Goal: Information Seeking & Learning: Learn about a topic

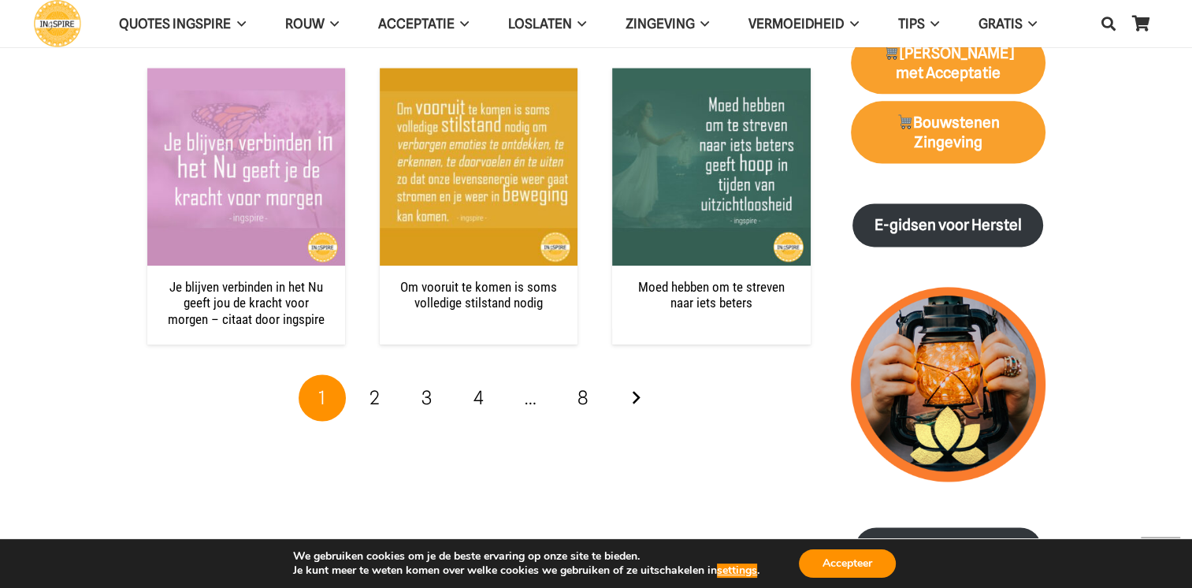
scroll to position [2127, 0]
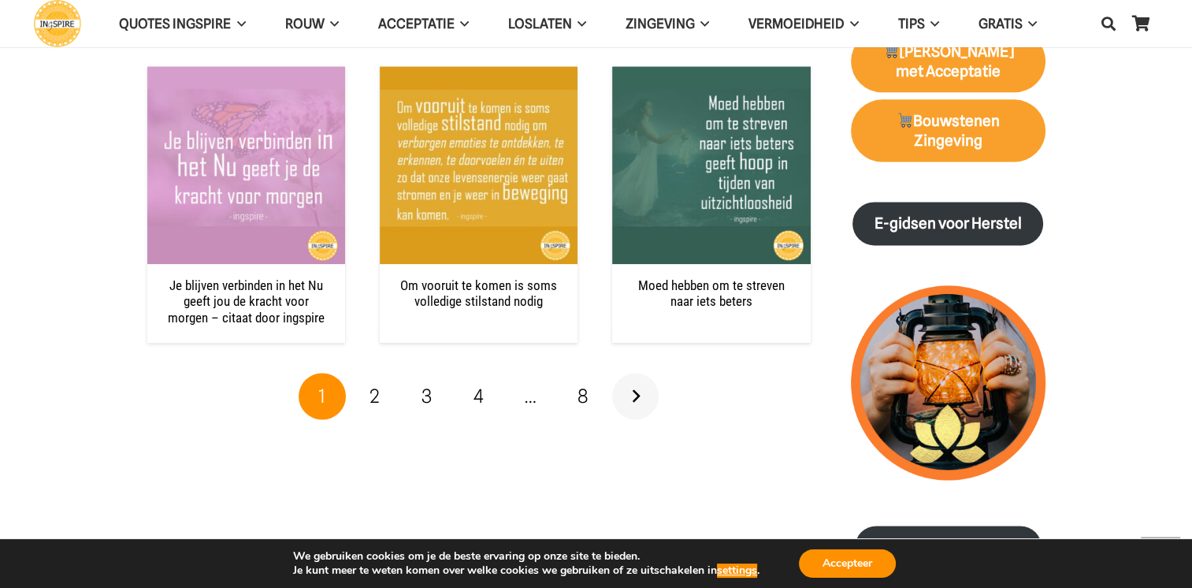
click at [634, 385] on link "Volgende" at bounding box center [635, 396] width 47 height 47
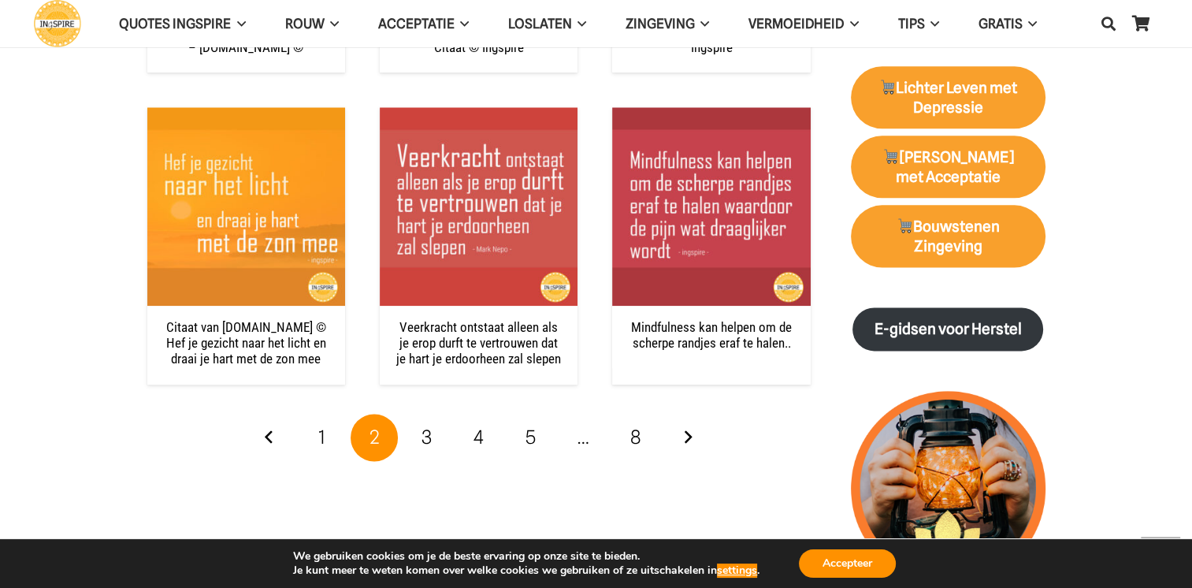
scroll to position [2048, 0]
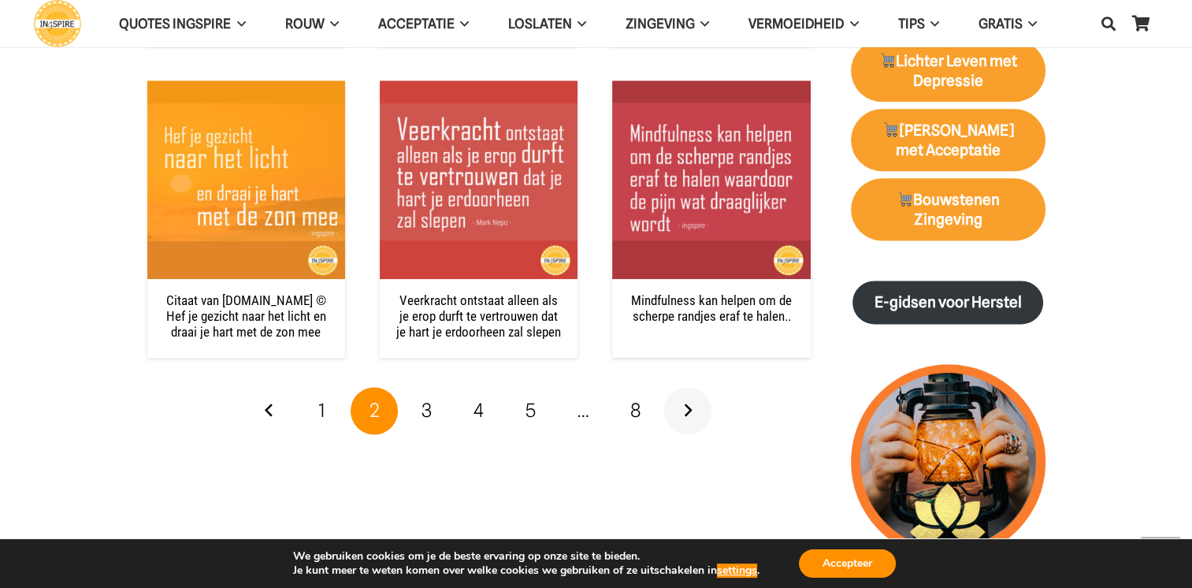
click at [687, 414] on link "Volgende" at bounding box center [687, 410] width 47 height 47
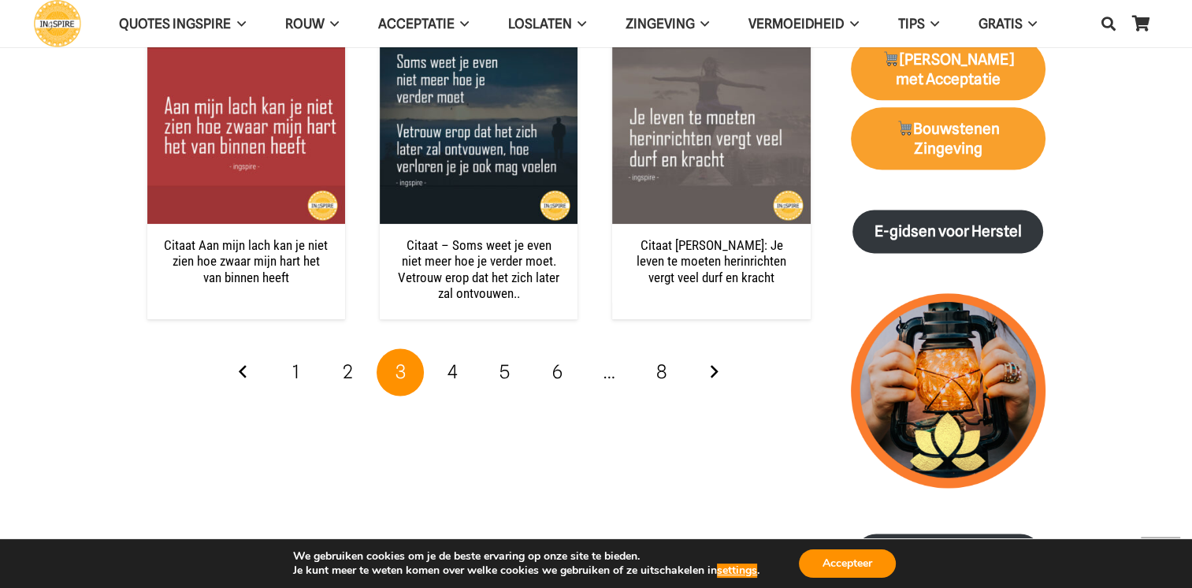
scroll to position [2206, 0]
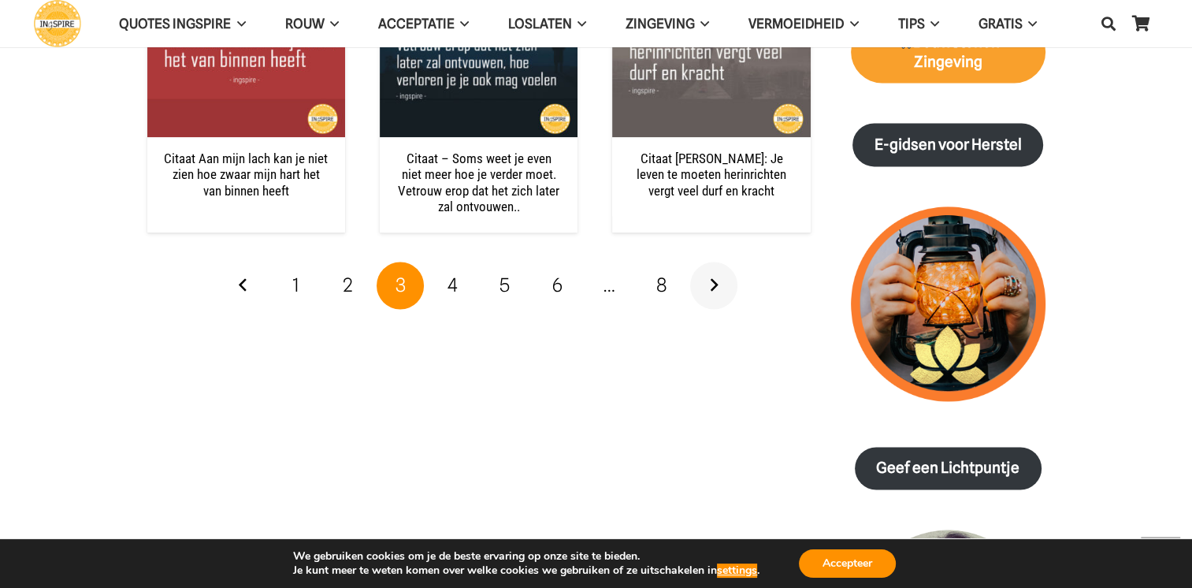
click at [715, 284] on link "Volgende" at bounding box center [713, 285] width 47 height 47
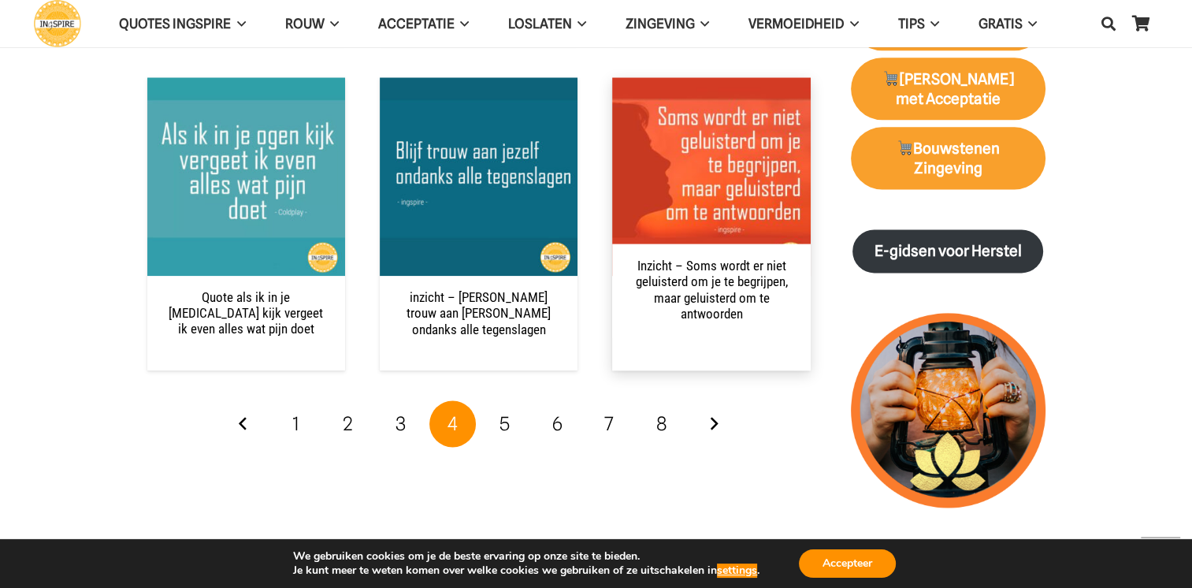
scroll to position [2127, 0]
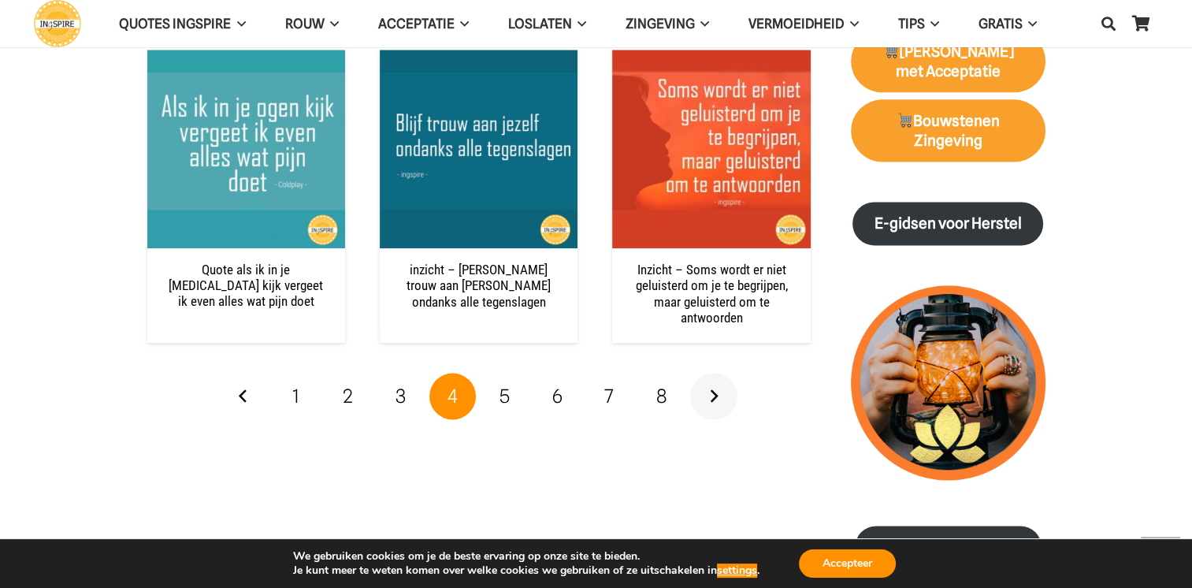
click at [715, 395] on link "Volgende" at bounding box center [713, 396] width 47 height 47
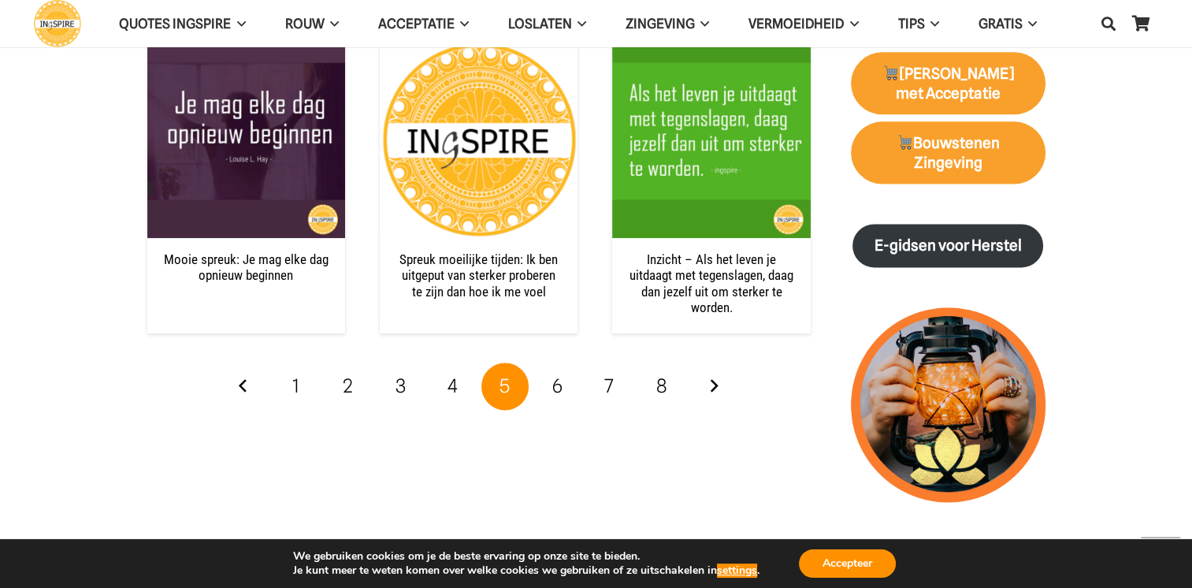
scroll to position [2127, 0]
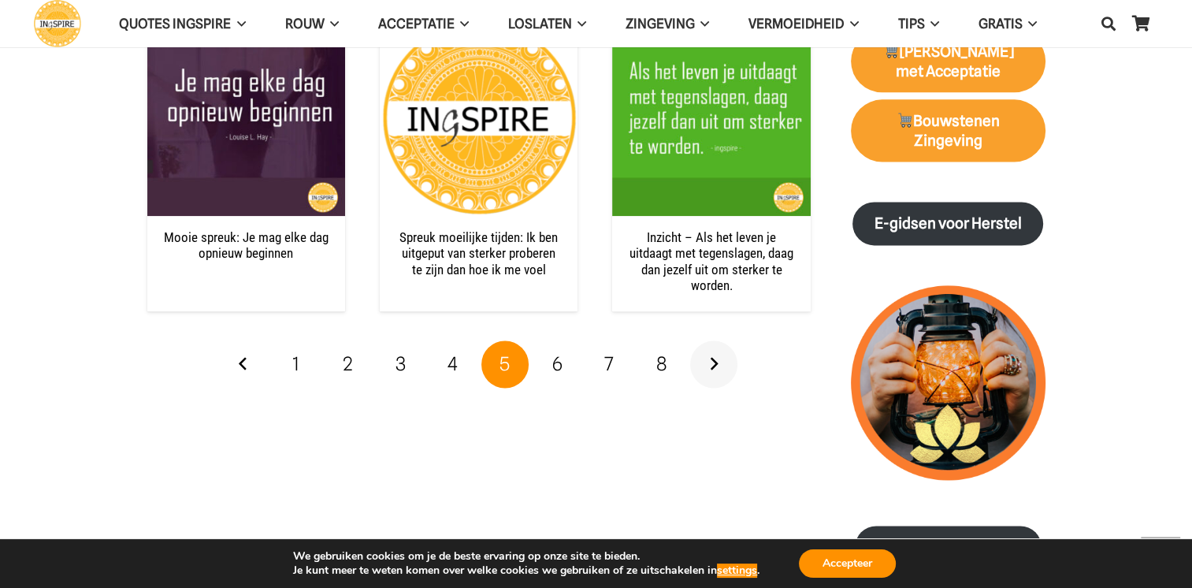
click at [718, 368] on link "Volgende" at bounding box center [713, 363] width 47 height 47
click at [715, 358] on link "Volgende" at bounding box center [713, 363] width 47 height 47
click at [711, 364] on link "Volgende" at bounding box center [713, 363] width 47 height 47
click at [562, 363] on link "6" at bounding box center [556, 363] width 47 height 47
click at [738, 571] on button "settings" at bounding box center [737, 570] width 40 height 14
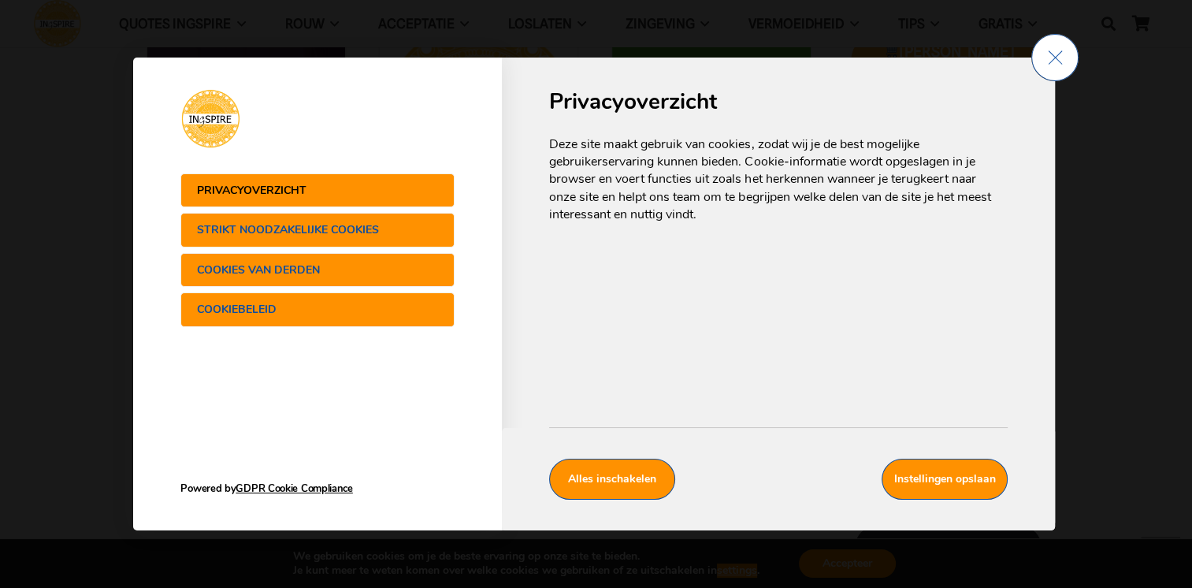
click at [1044, 68] on span "Sluit AVG/GDPR cookie instellingen" at bounding box center [1054, 57] width 47 height 47
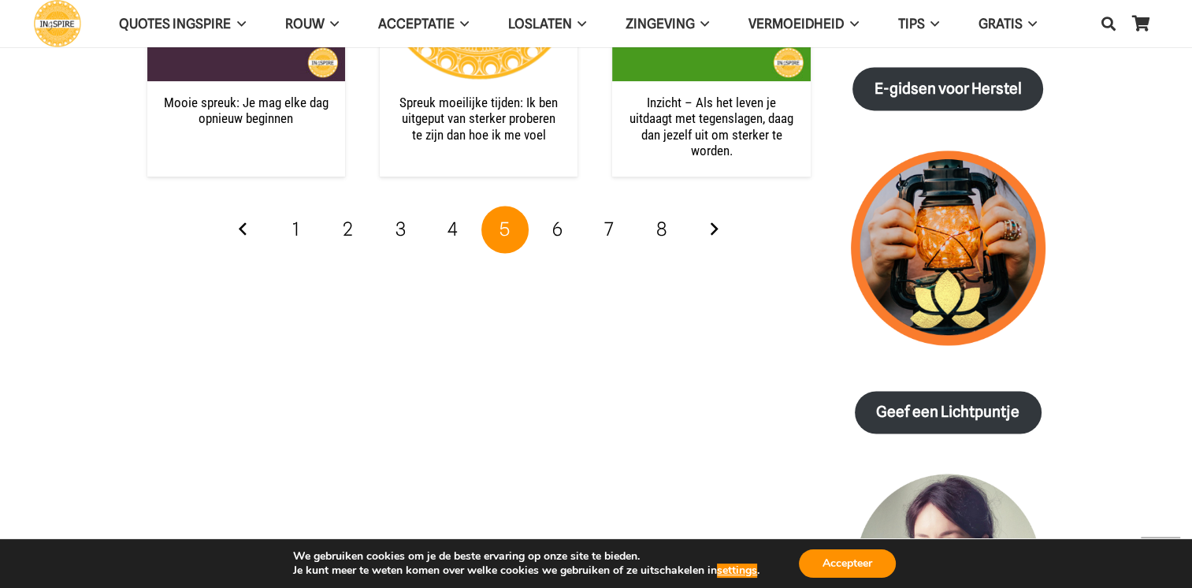
scroll to position [2285, 0]
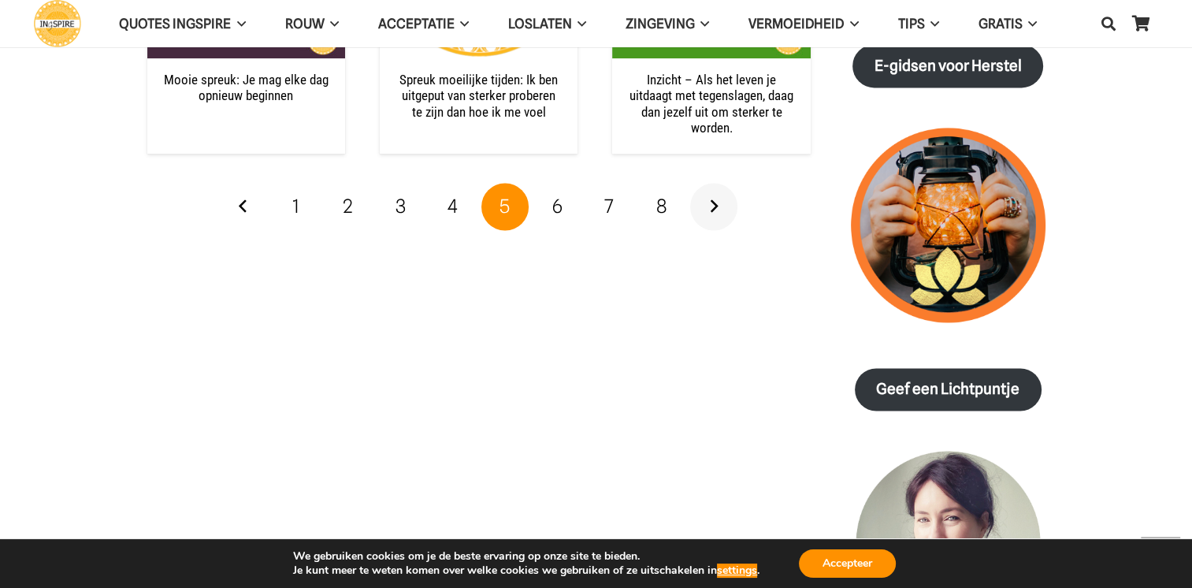
click at [712, 210] on link "Volgende" at bounding box center [713, 206] width 47 height 47
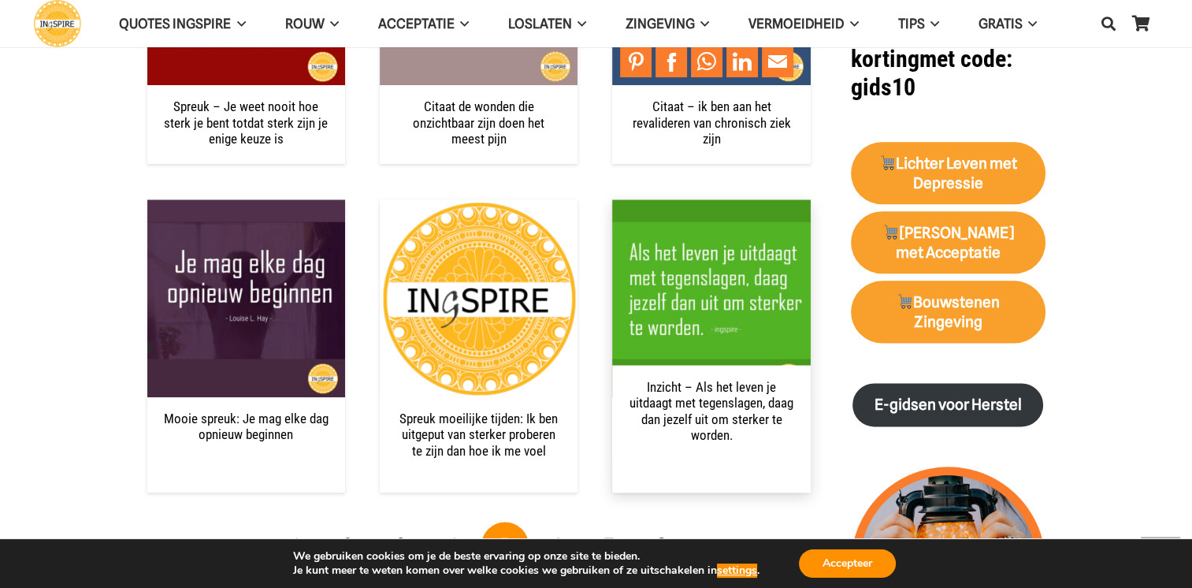
scroll to position [2206, 0]
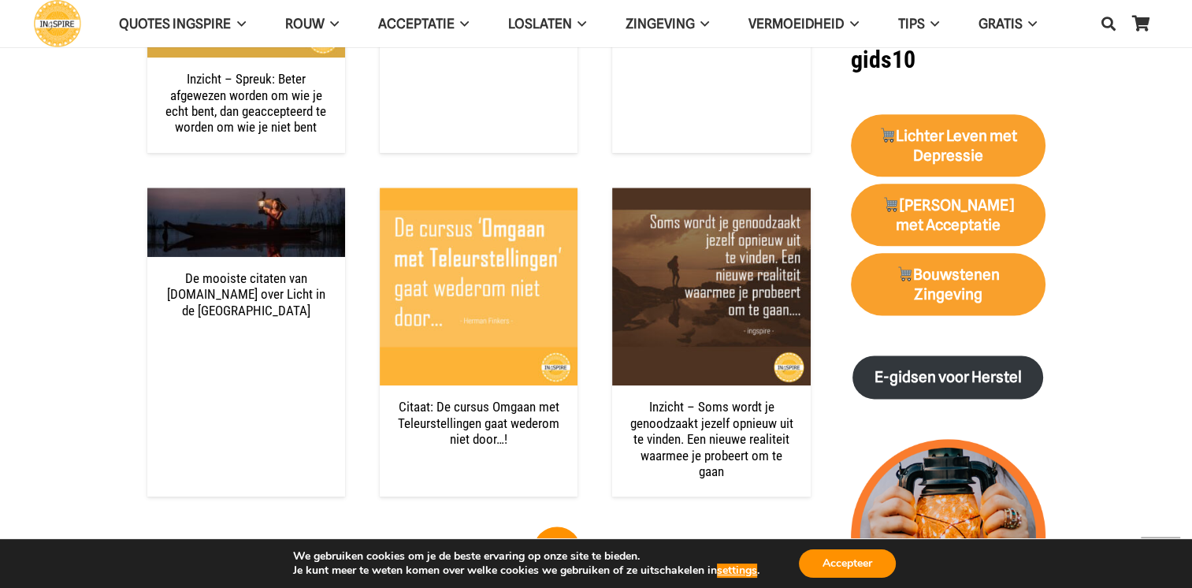
scroll to position [2048, 0]
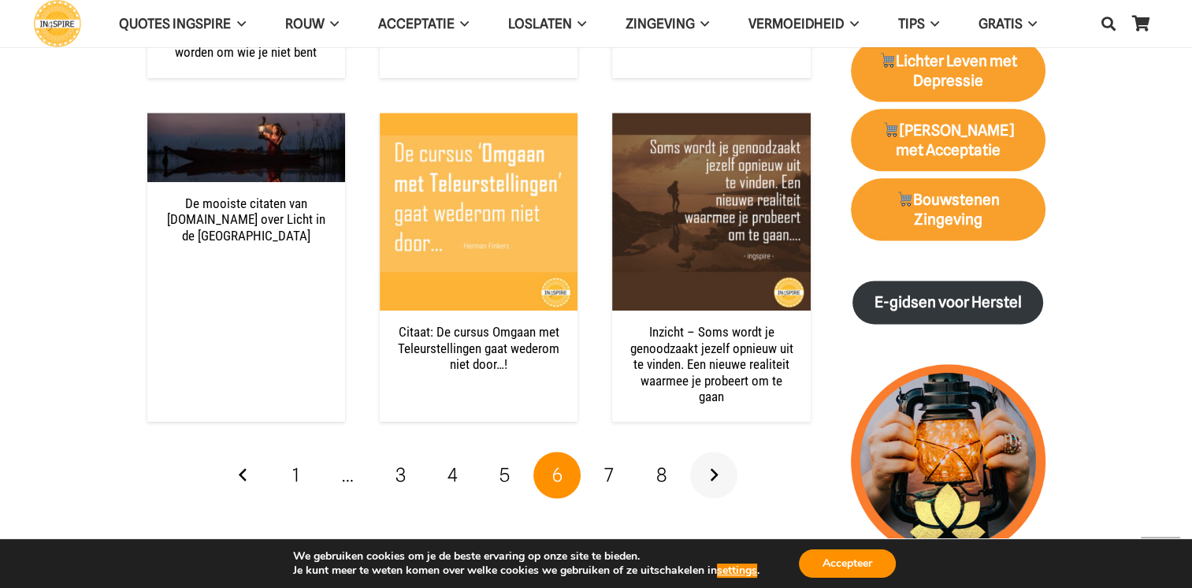
click at [706, 459] on link "Volgende" at bounding box center [713, 474] width 47 height 47
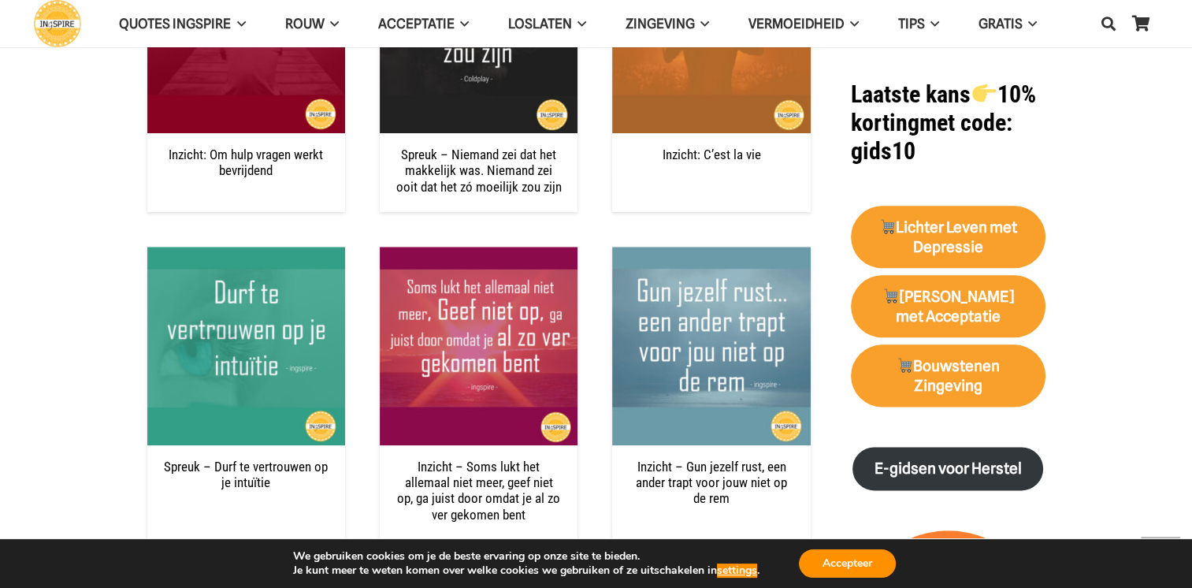
scroll to position [2048, 0]
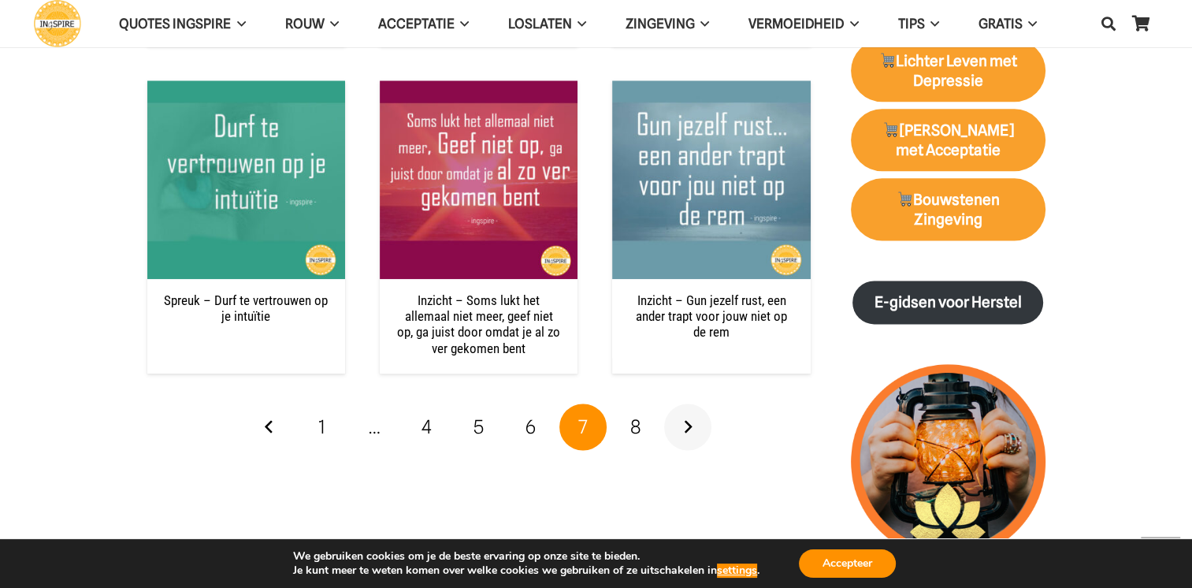
click at [693, 435] on link "Volgende" at bounding box center [687, 426] width 47 height 47
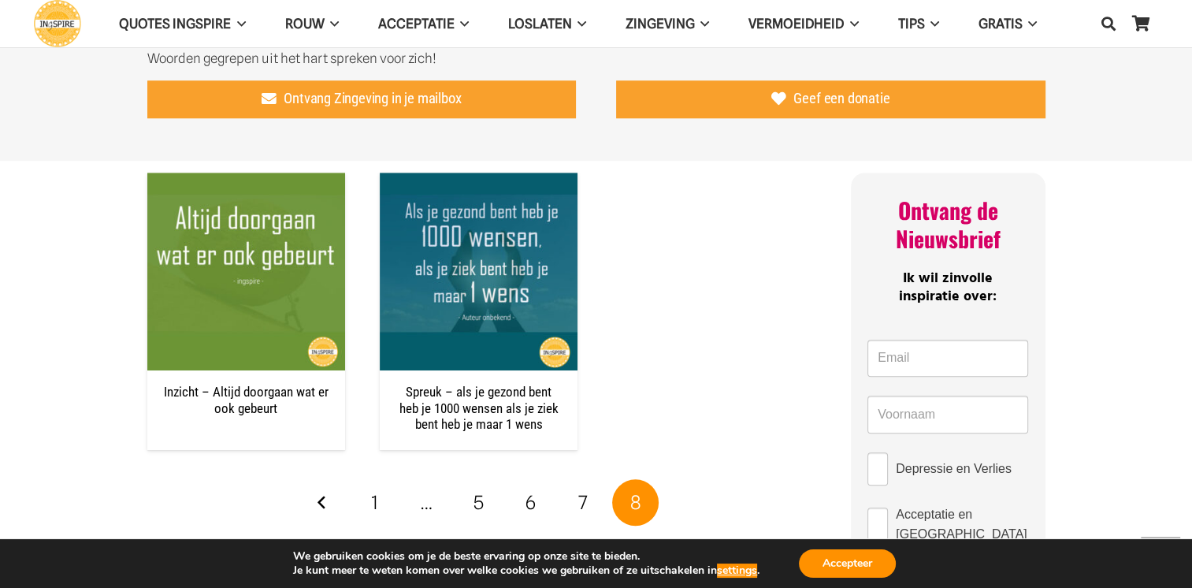
scroll to position [1024, 0]
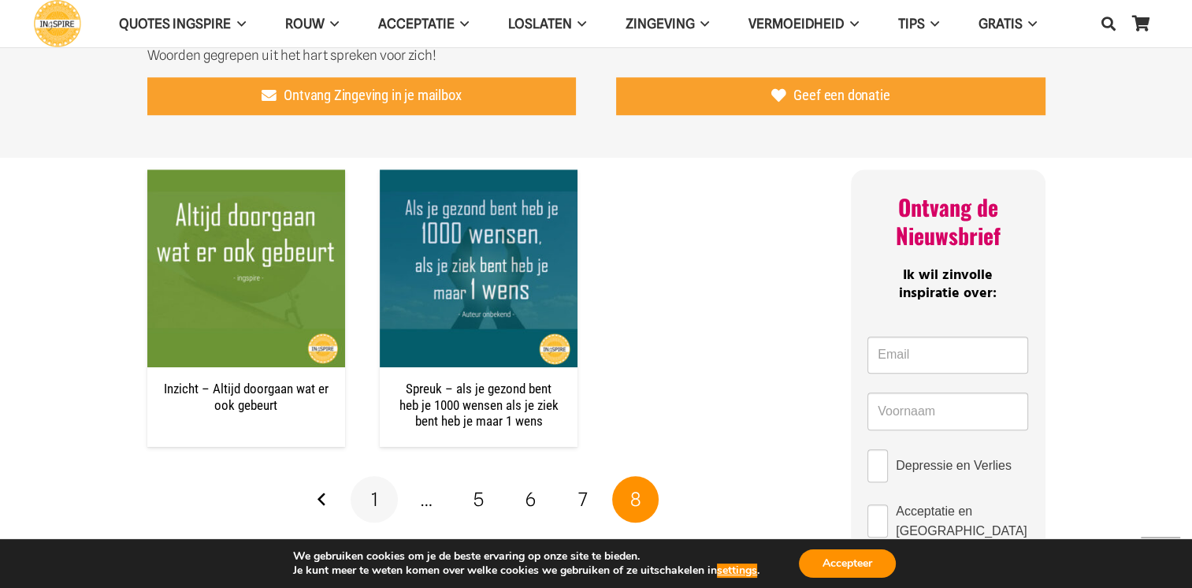
click at [371, 506] on span "1" at bounding box center [374, 499] width 7 height 23
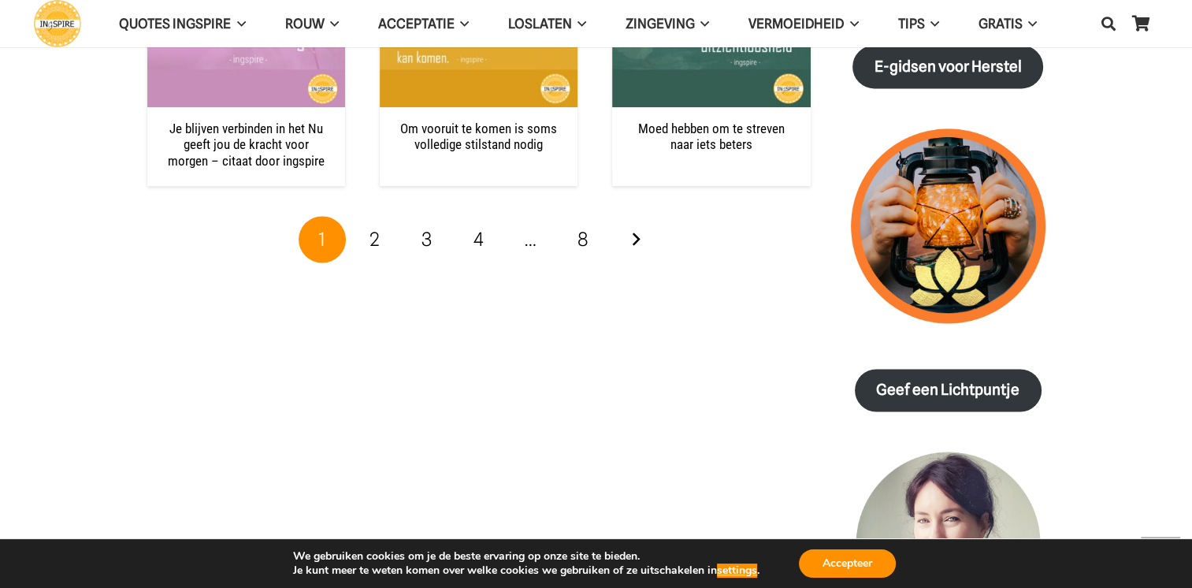
scroll to position [2285, 0]
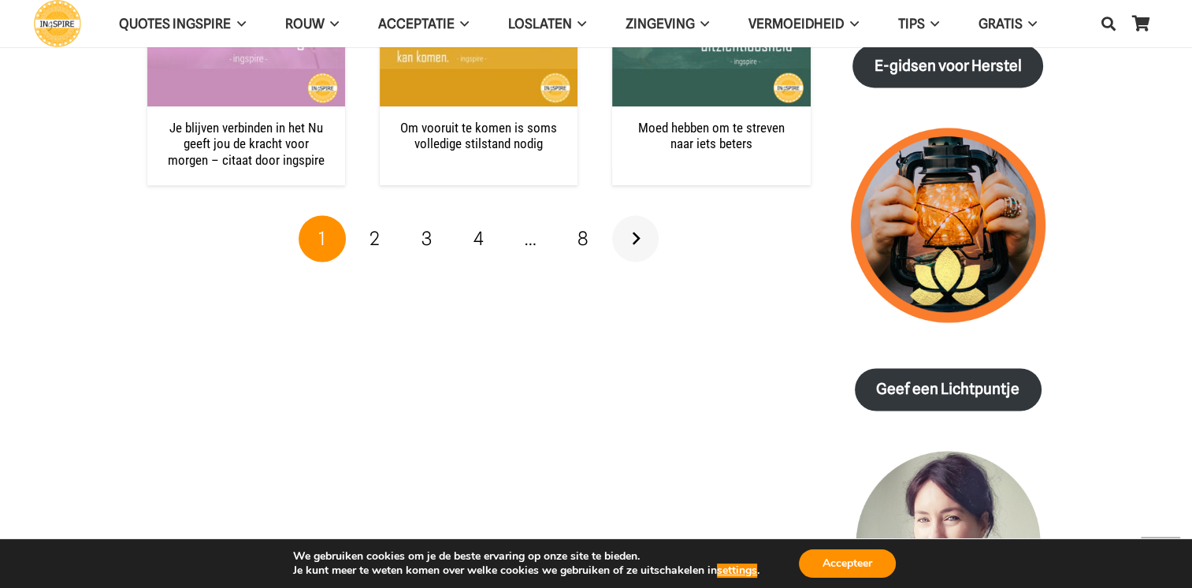
click at [630, 228] on link "Volgende" at bounding box center [635, 238] width 47 height 47
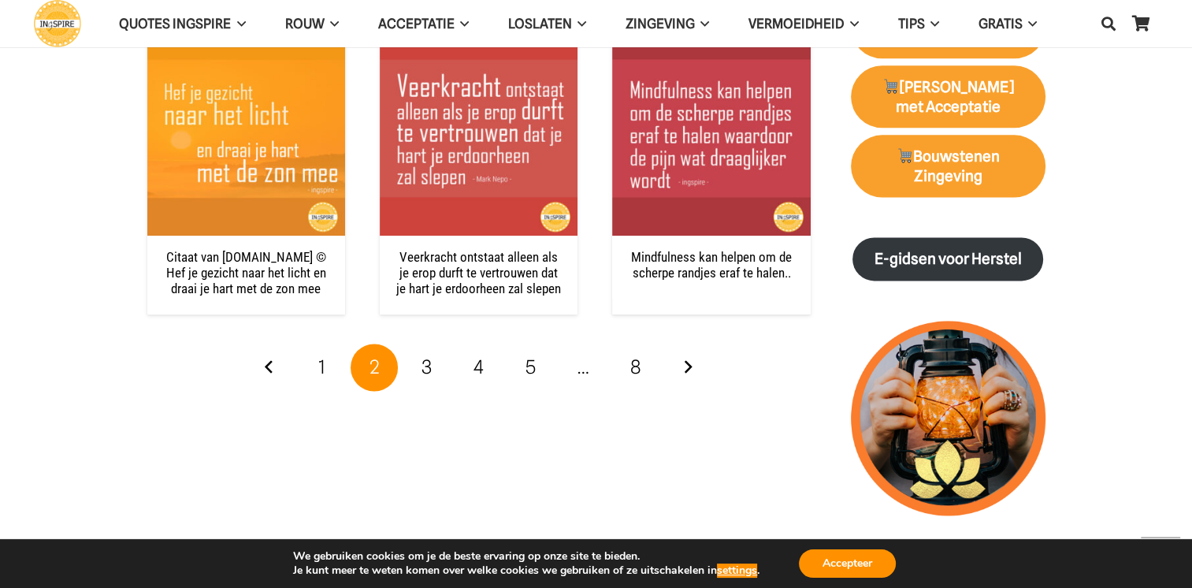
scroll to position [2285, 0]
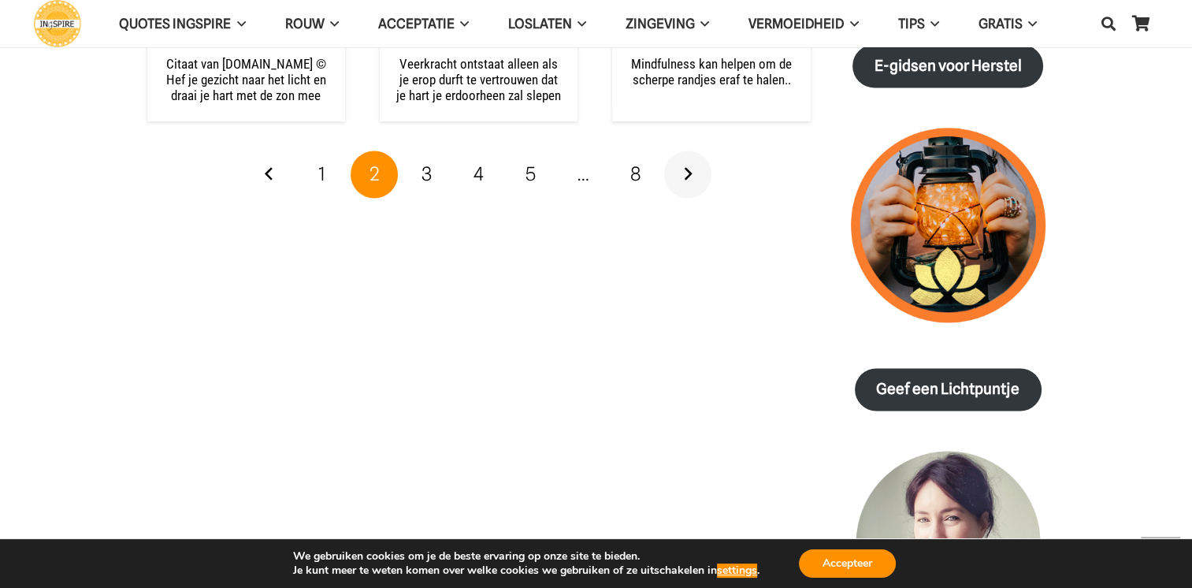
click at [687, 174] on link "Volgende" at bounding box center [687, 173] width 47 height 47
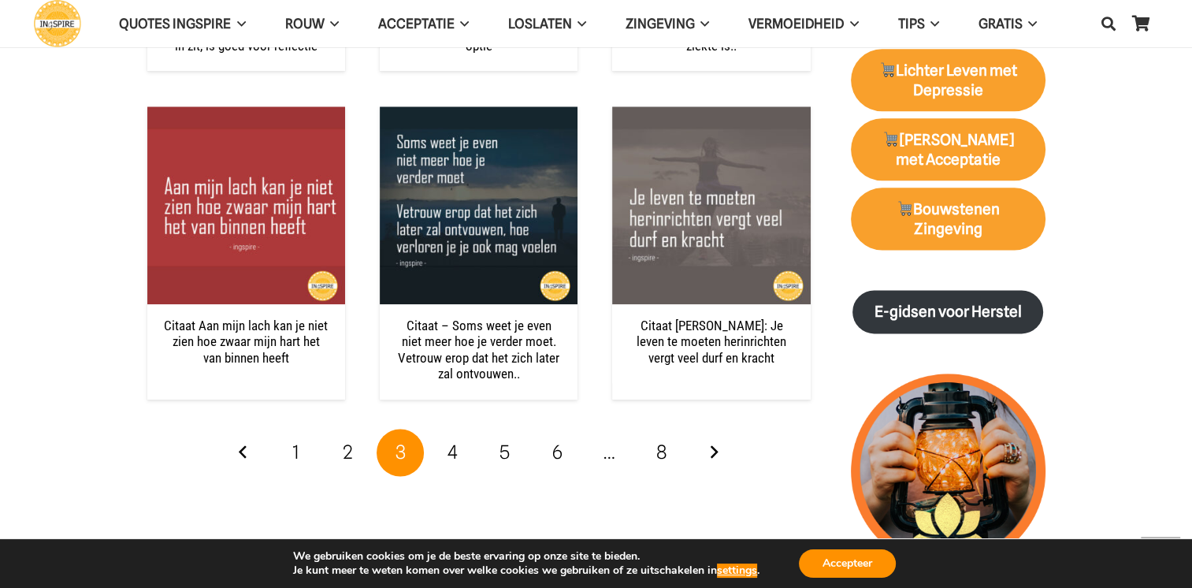
scroll to position [2048, 0]
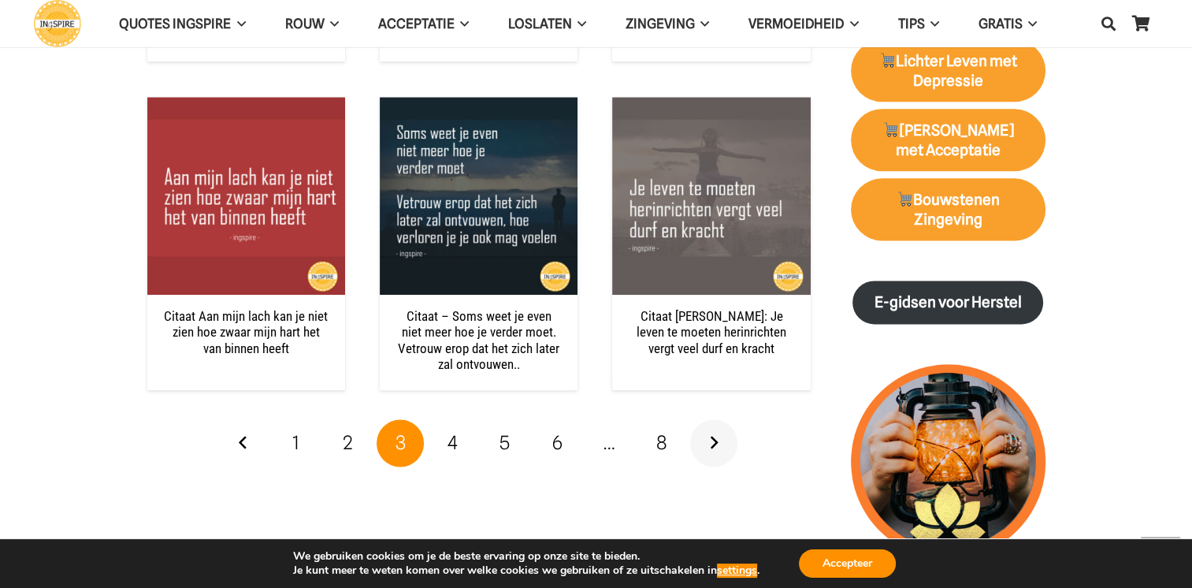
click at [707, 444] on link "Volgende" at bounding box center [713, 442] width 47 height 47
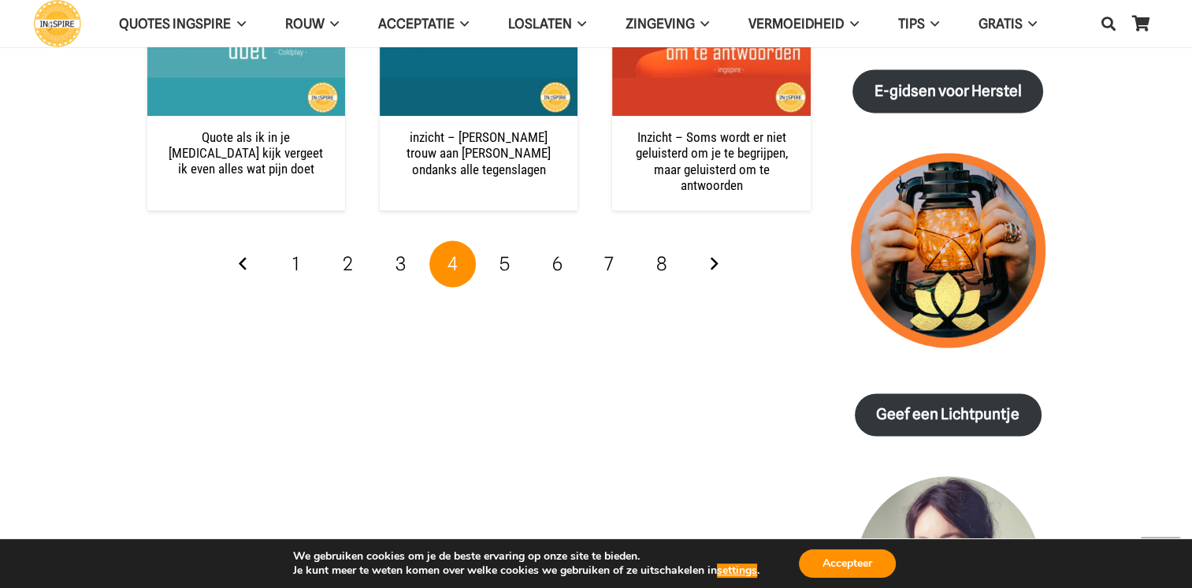
scroll to position [2285, 0]
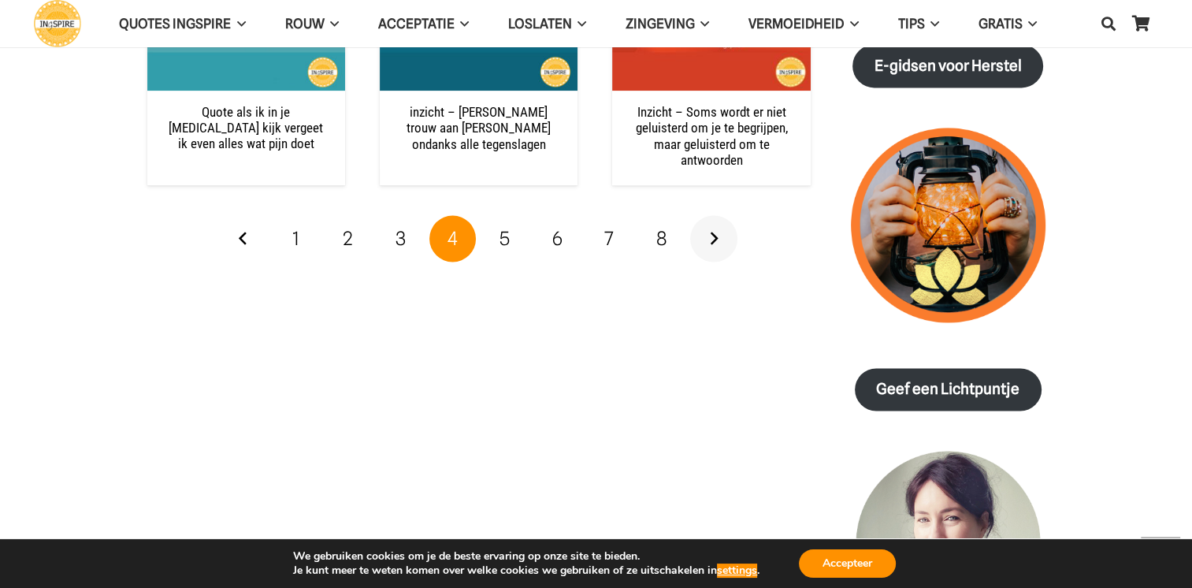
click at [713, 239] on link "Volgende" at bounding box center [713, 238] width 47 height 47
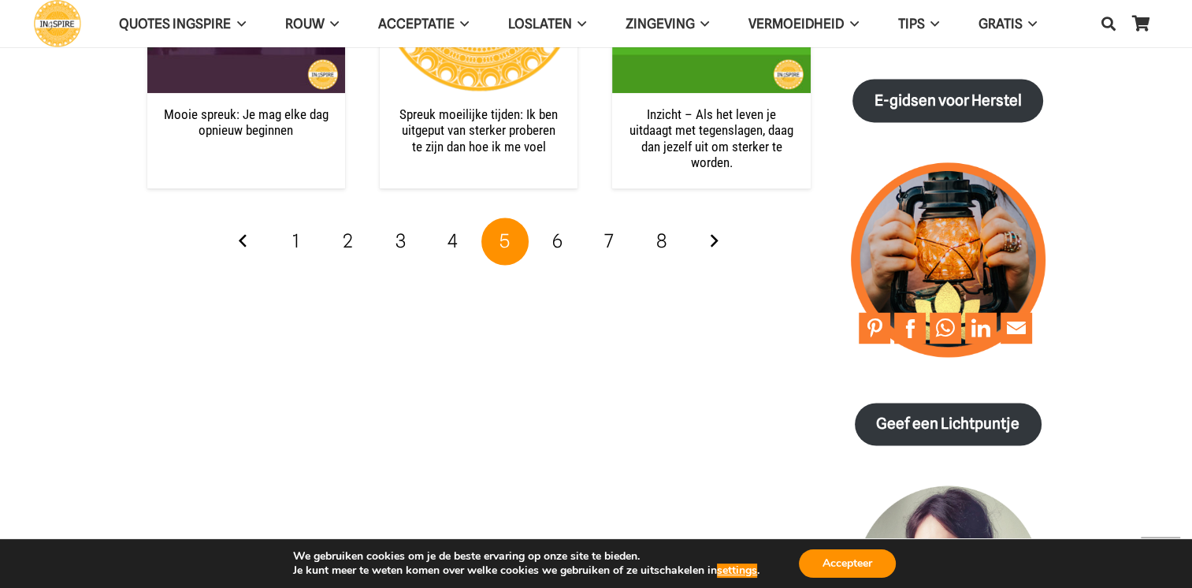
scroll to position [2285, 0]
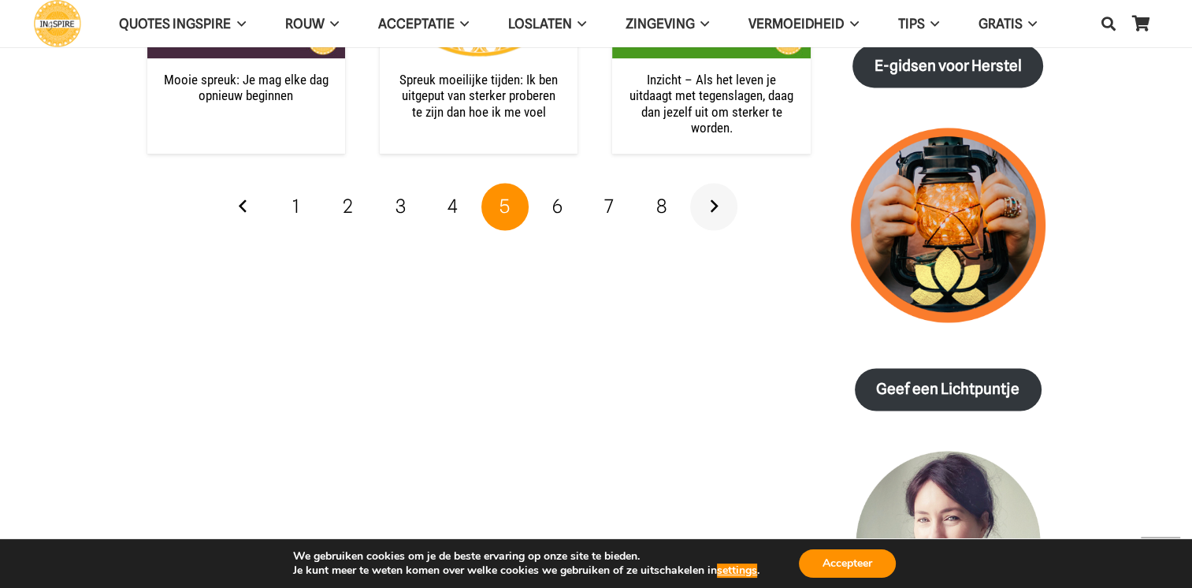
click at [713, 211] on link "Volgende" at bounding box center [713, 206] width 47 height 47
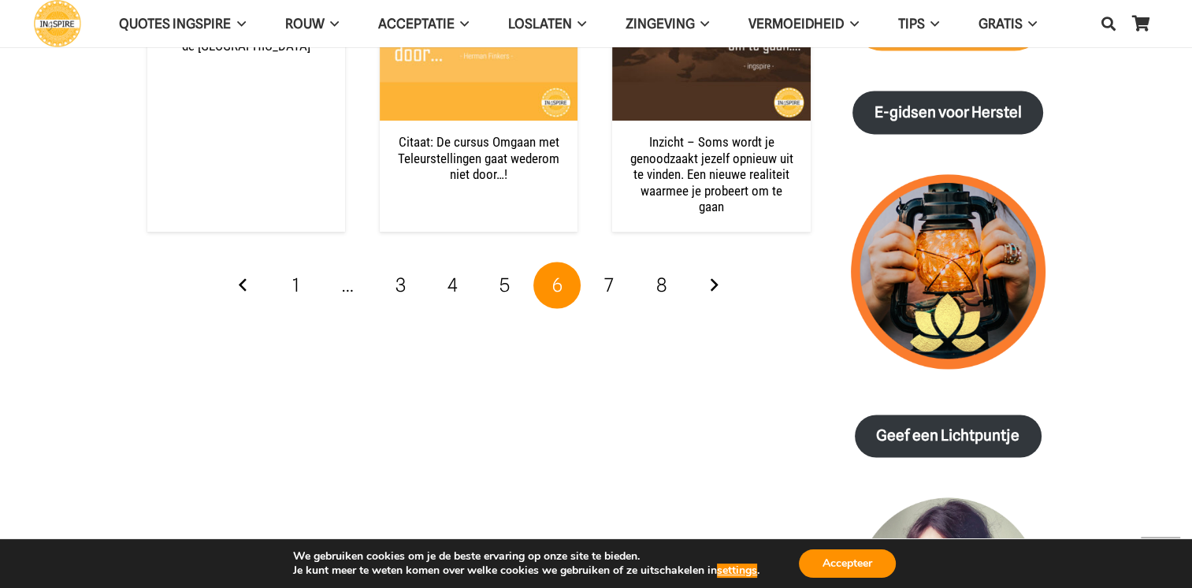
scroll to position [2285, 0]
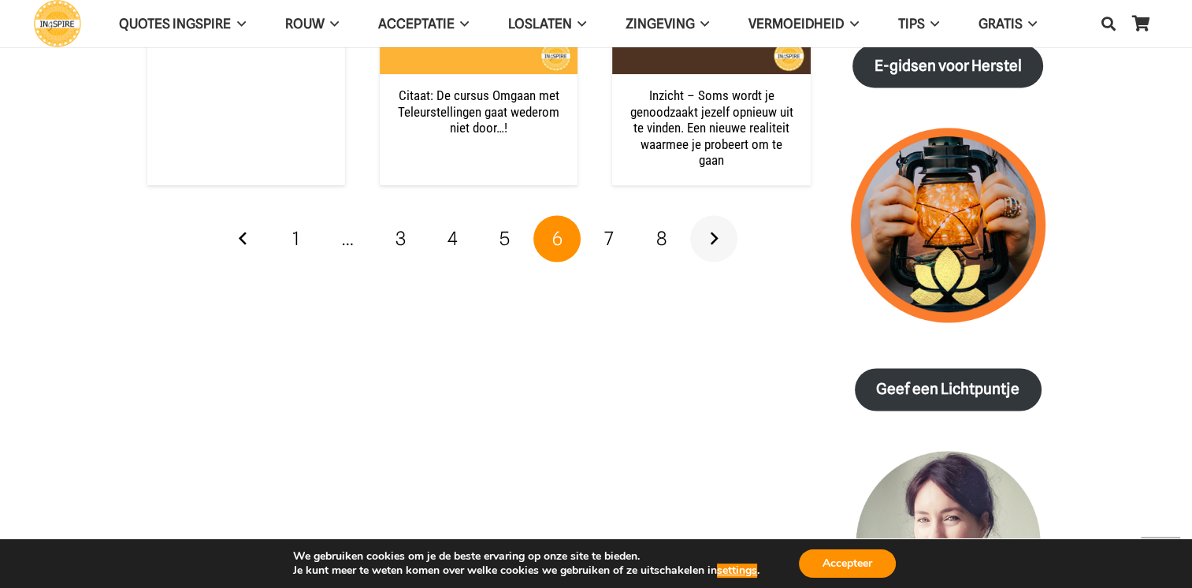
click at [724, 217] on link "Volgende" at bounding box center [713, 238] width 47 height 47
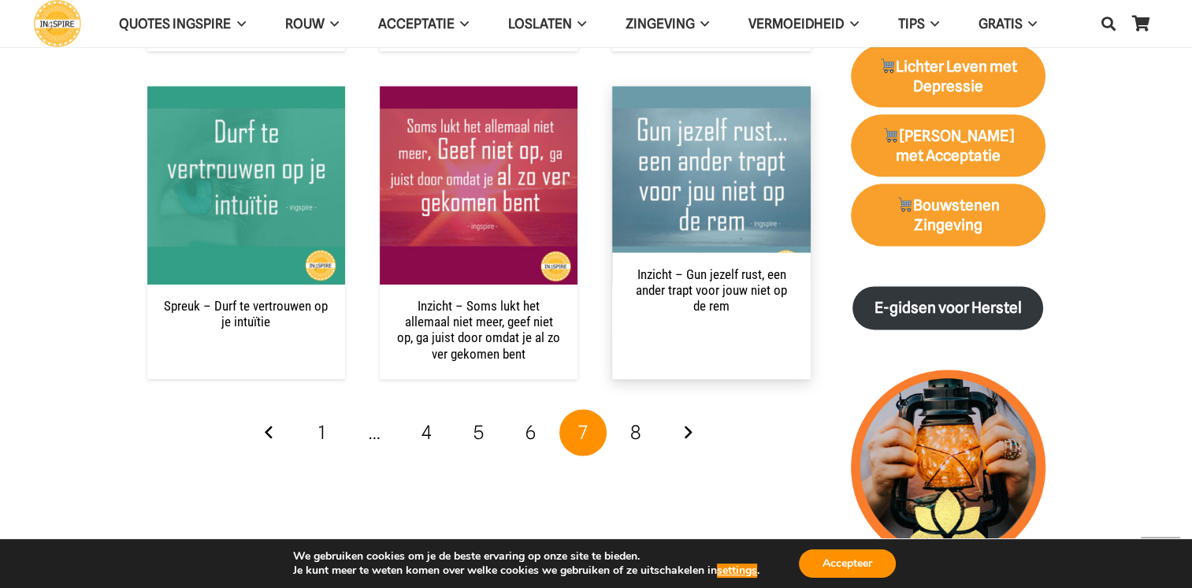
scroll to position [2206, 0]
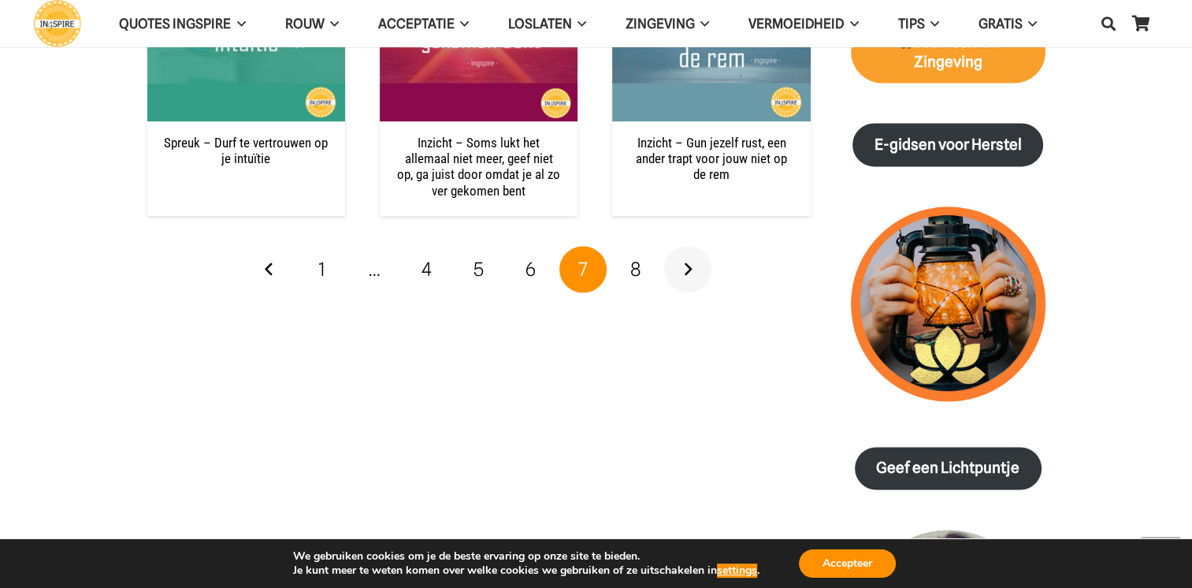
click at [685, 272] on link "Volgende" at bounding box center [687, 269] width 47 height 47
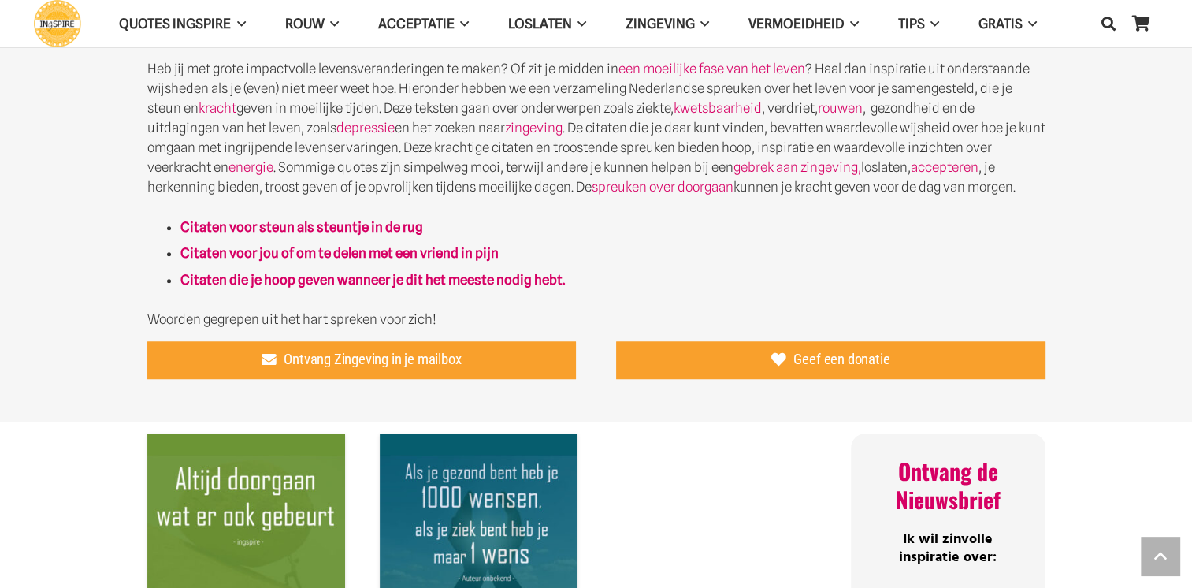
scroll to position [1024, 0]
